Goal: Book appointment/travel/reservation

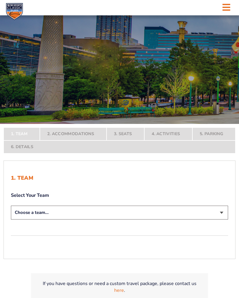
select select "12956"
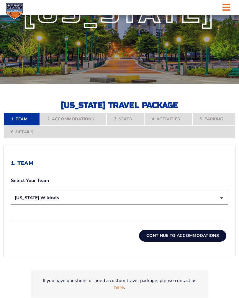
scroll to position [74, 0]
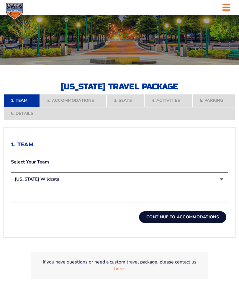
click at [213, 223] on button "Continue To Accommodations" at bounding box center [182, 217] width 87 height 12
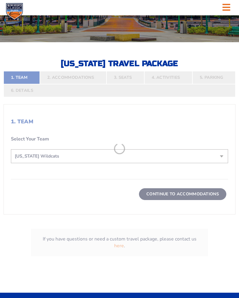
scroll to position [129, 0]
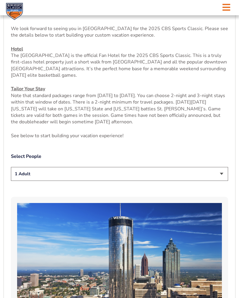
click at [226, 181] on select "1 Adult 2 Adults 3 Adults 4 Adults 2 Adults + 1 Child 2 Adults + 2 Children 2 A…" at bounding box center [119, 174] width 217 height 14
select select "3 Adults"
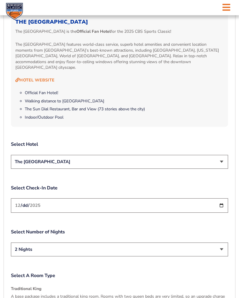
scroll to position [587, 0]
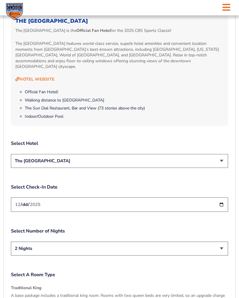
click at [39, 197] on input "[DATE]" at bounding box center [119, 204] width 217 height 14
type input "[DATE]"
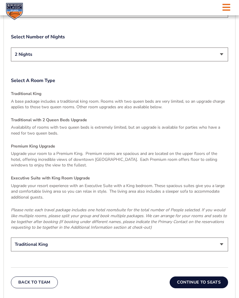
scroll to position [782, 0]
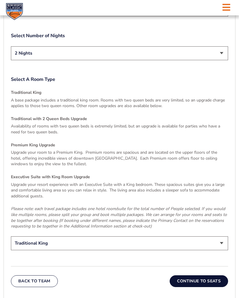
click at [227, 237] on select "Traditional King Traditional with 2 Queen Beds Upgrade (+$45 per night) Premium…" at bounding box center [119, 243] width 217 height 14
click at [218, 275] on button "Continue To Seats" at bounding box center [198, 281] width 58 height 12
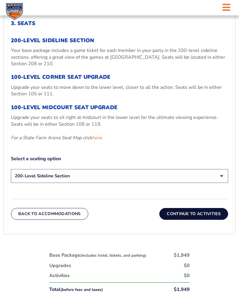
scroll to position [211, 0]
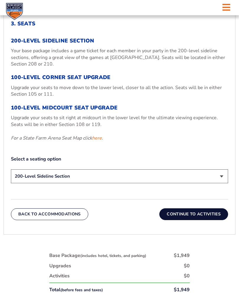
click at [20, 124] on p "Upgrade your seats to sit right at midcourt in the lower level for the ultimate…" at bounding box center [119, 121] width 217 height 13
click at [17, 111] on h3 "100-Level Midcourt Seat Upgrade" at bounding box center [119, 108] width 217 height 6
click at [22, 115] on div "200-Level Sideline Section Your base package includes a game ticket for each me…" at bounding box center [119, 90] width 217 height 104
click at [225, 183] on select "200-Level Sideline Section 100-Level Corner Seat Upgrade (+$120 per person) 100…" at bounding box center [119, 176] width 217 height 14
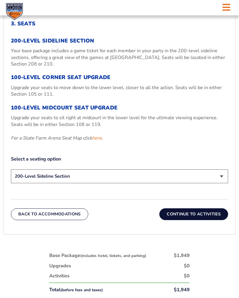
select select "100-Level Corner Seat Upgrade"
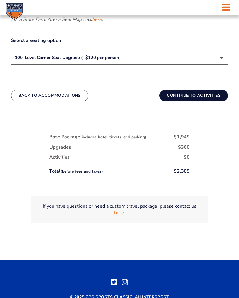
scroll to position [328, 0]
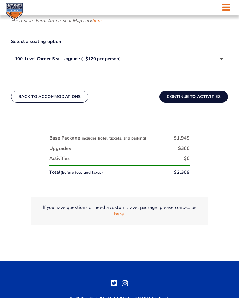
click at [207, 100] on button "Continue To Activities" at bounding box center [193, 97] width 69 height 12
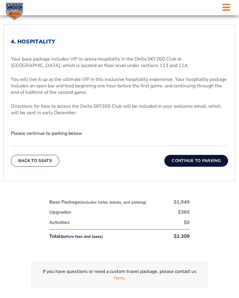
scroll to position [193, 0]
click at [215, 160] on button "Continue To Parking" at bounding box center [196, 161] width 64 height 12
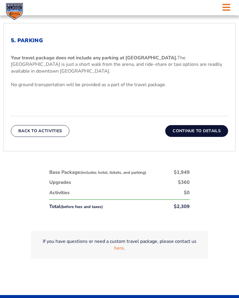
scroll to position [196, 0]
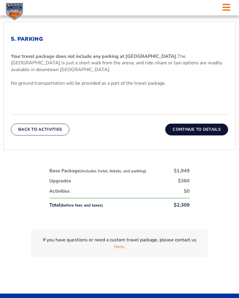
click at [209, 130] on button "Continue To Details" at bounding box center [196, 129] width 63 height 12
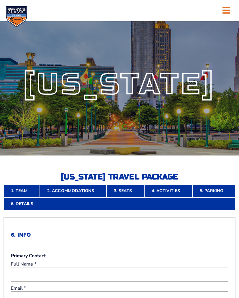
scroll to position [0, 0]
